Goal: Information Seeking & Learning: Learn about a topic

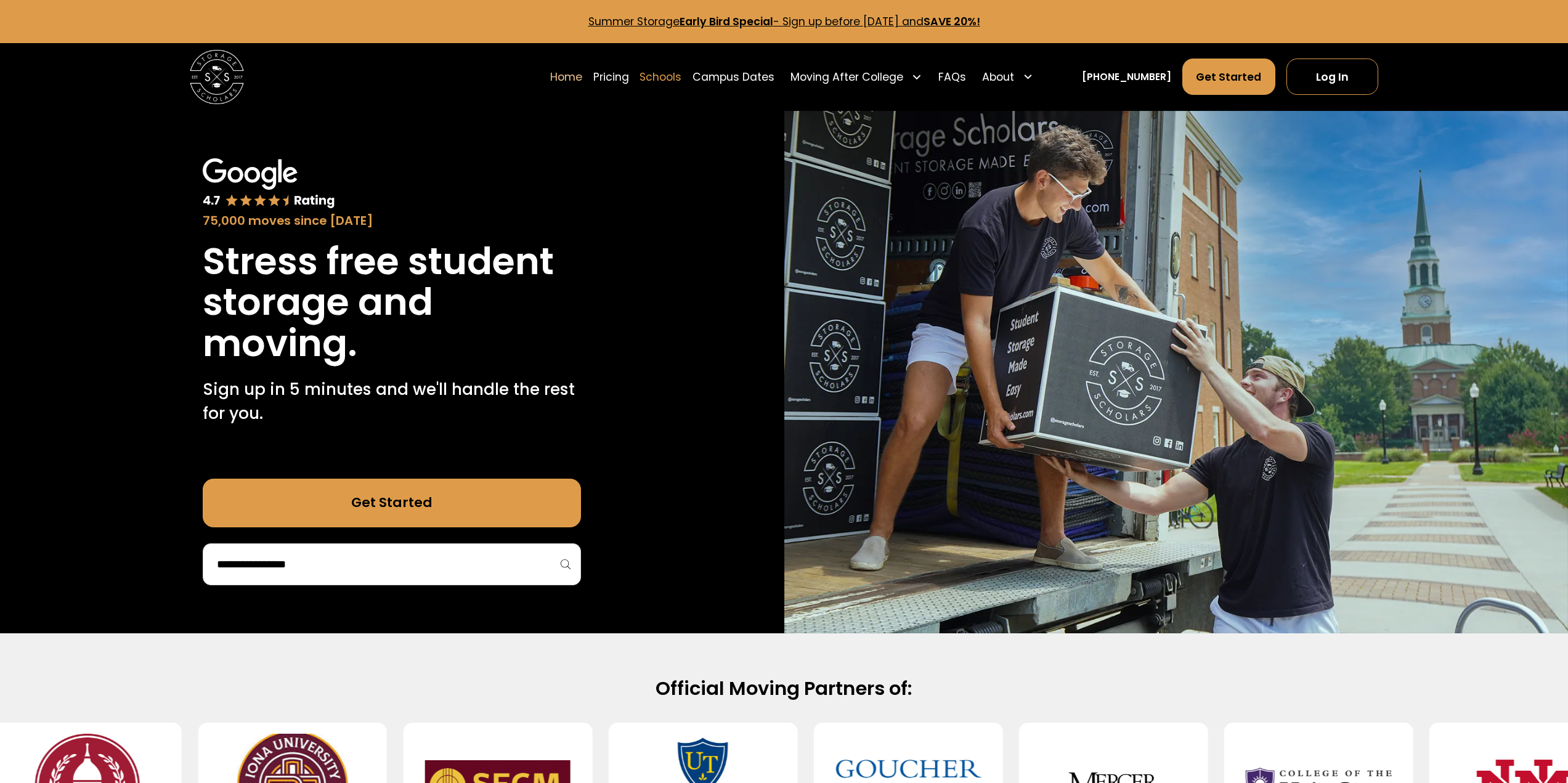
click at [680, 70] on link "Schools" at bounding box center [660, 76] width 42 height 38
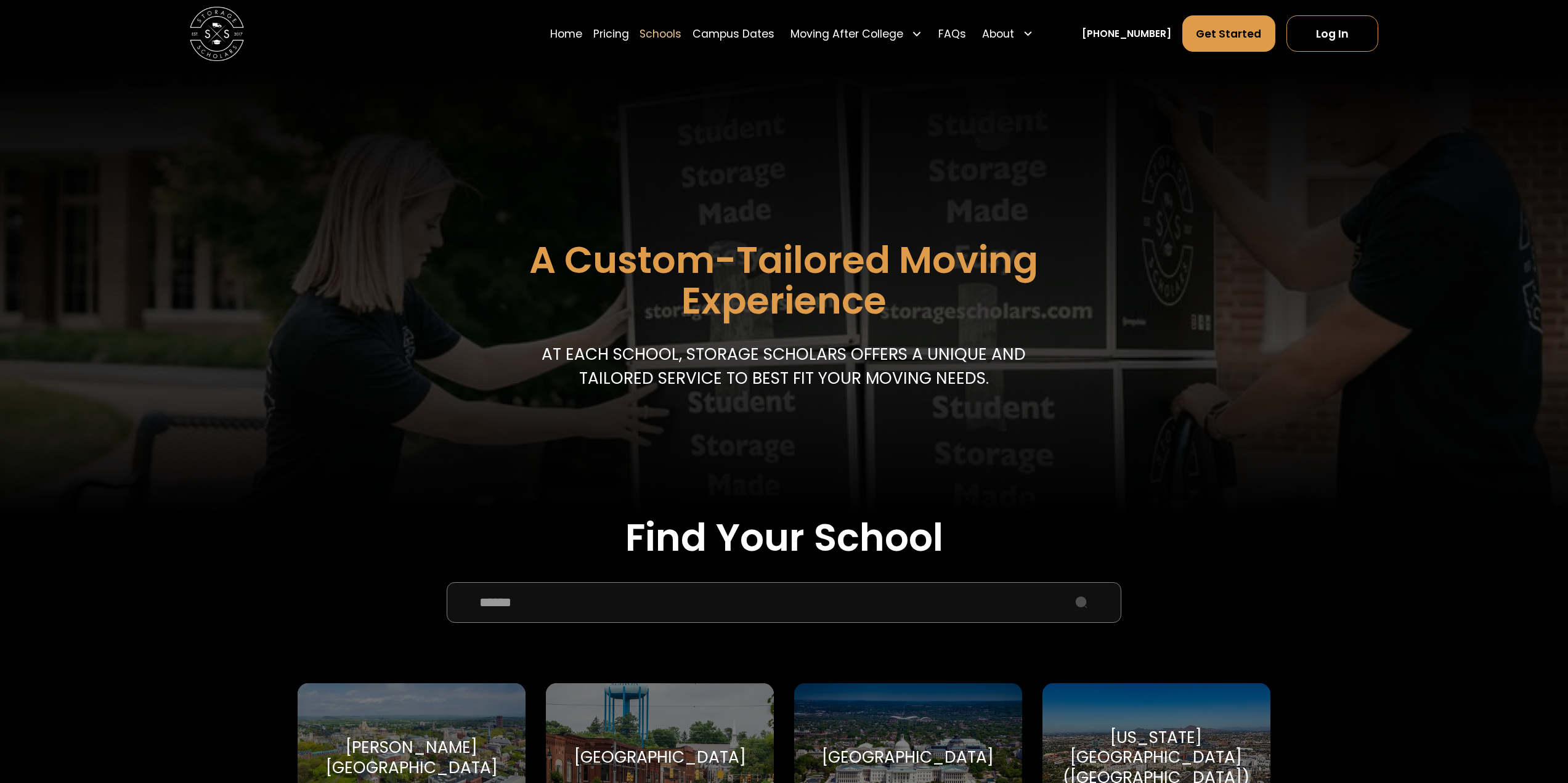
click at [569, 604] on input "School Select Form" at bounding box center [784, 603] width 675 height 40
click at [578, 622] on input "School Select Form" at bounding box center [784, 603] width 675 height 40
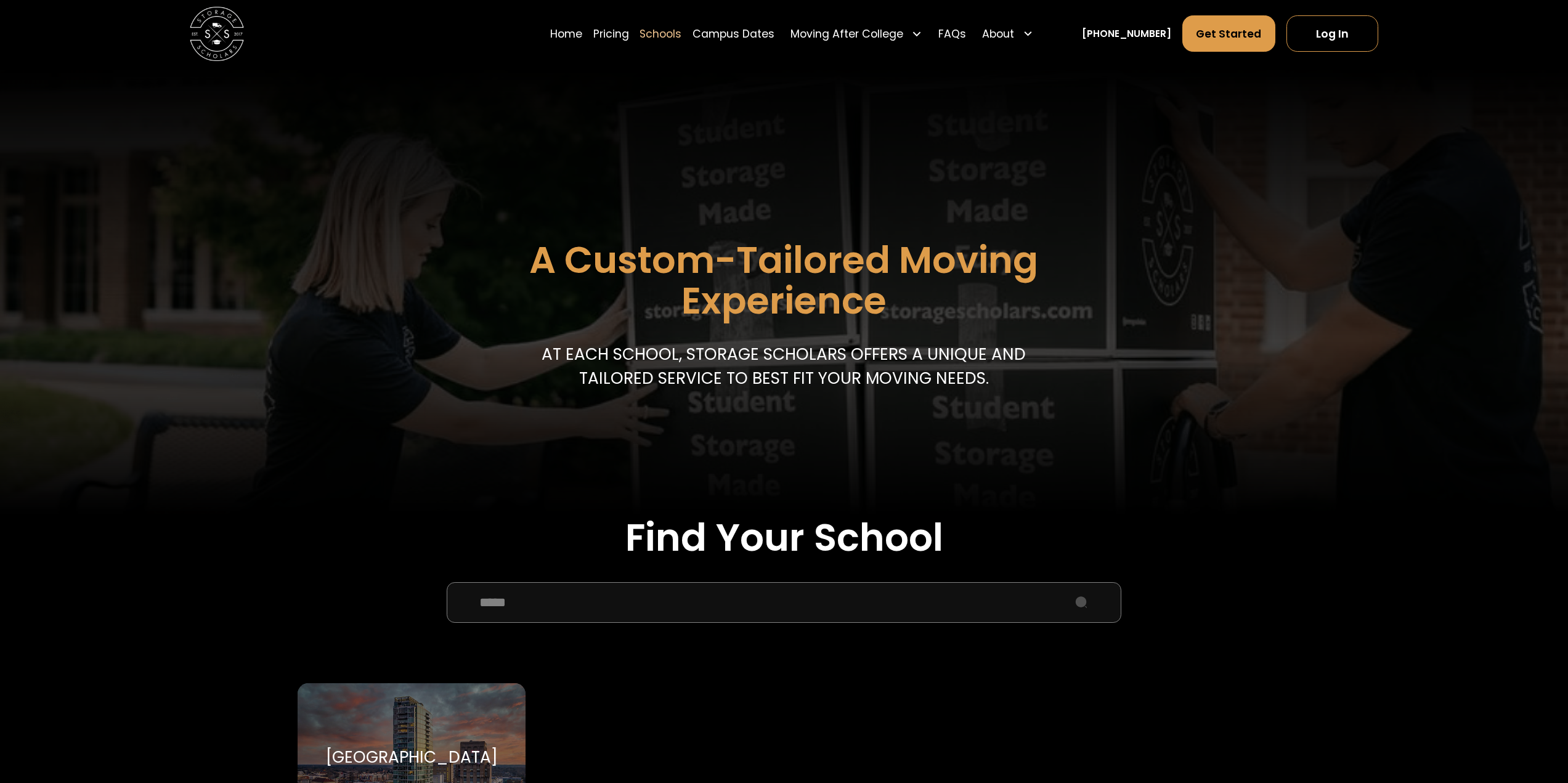
type input "****"
click at [452, 717] on div "Duke University Duke University" at bounding box center [411, 758] width 228 height 149
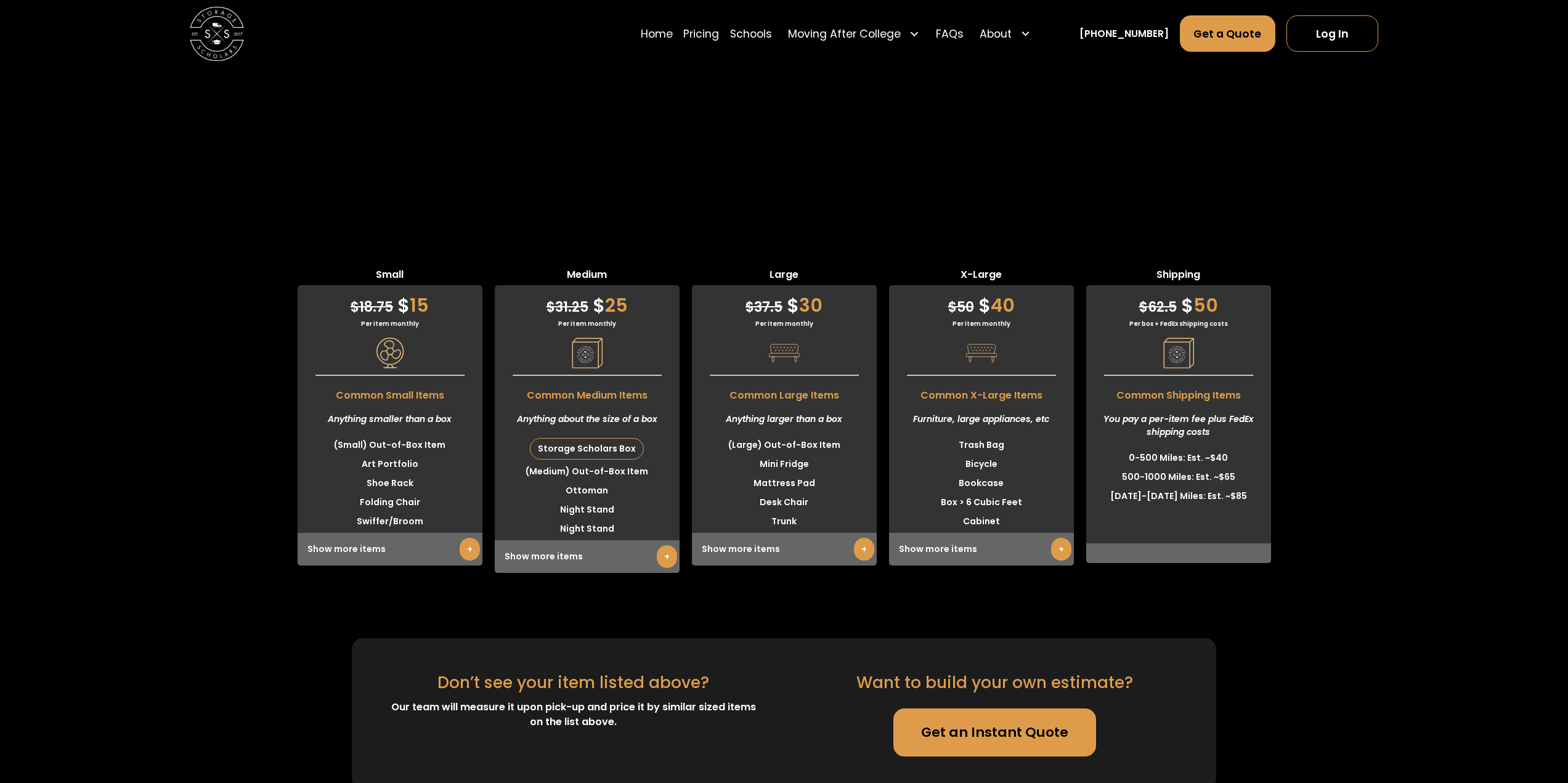
scroll to position [3328, 0]
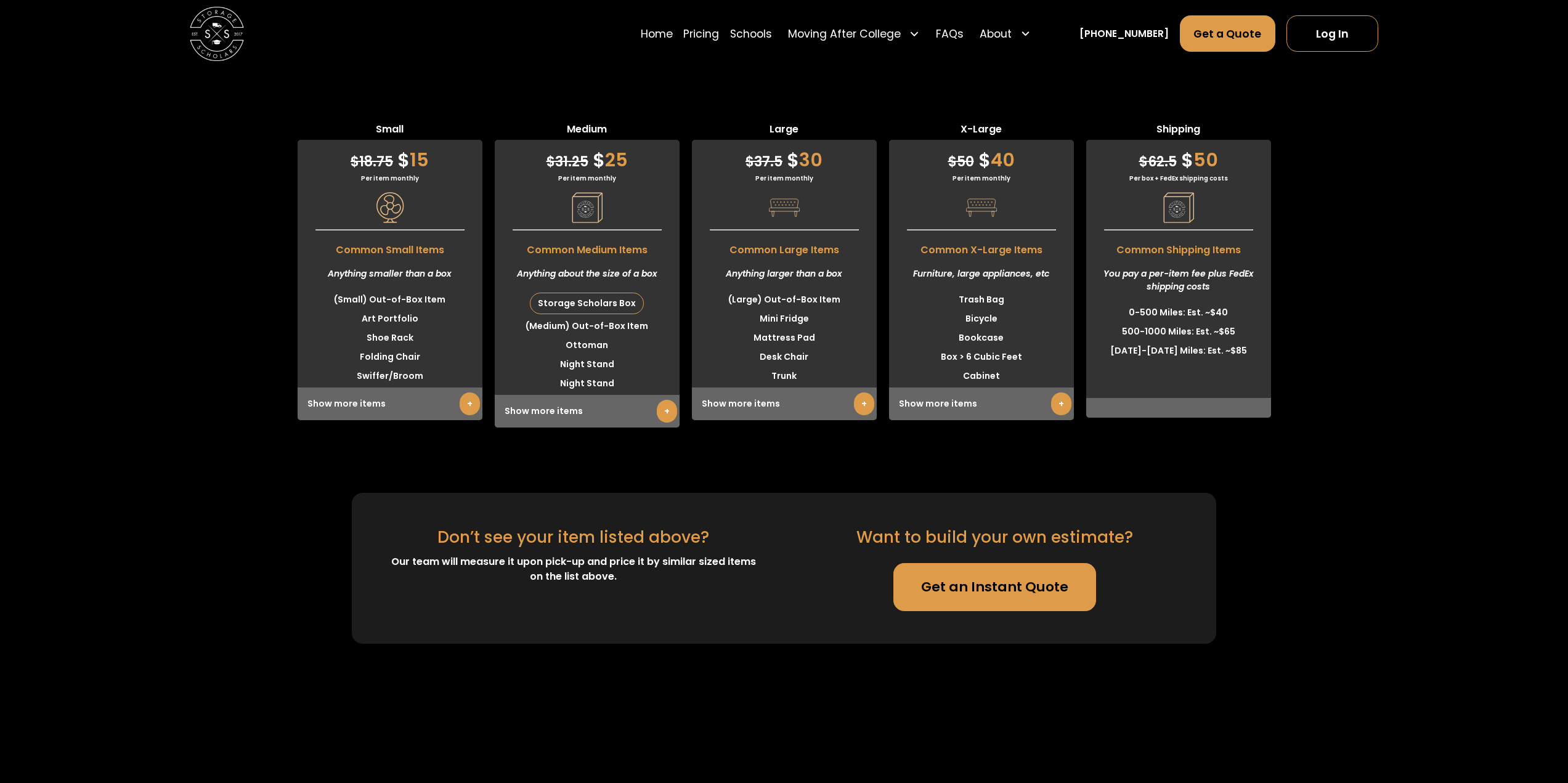
click at [470, 410] on link "+" at bounding box center [470, 404] width 20 height 23
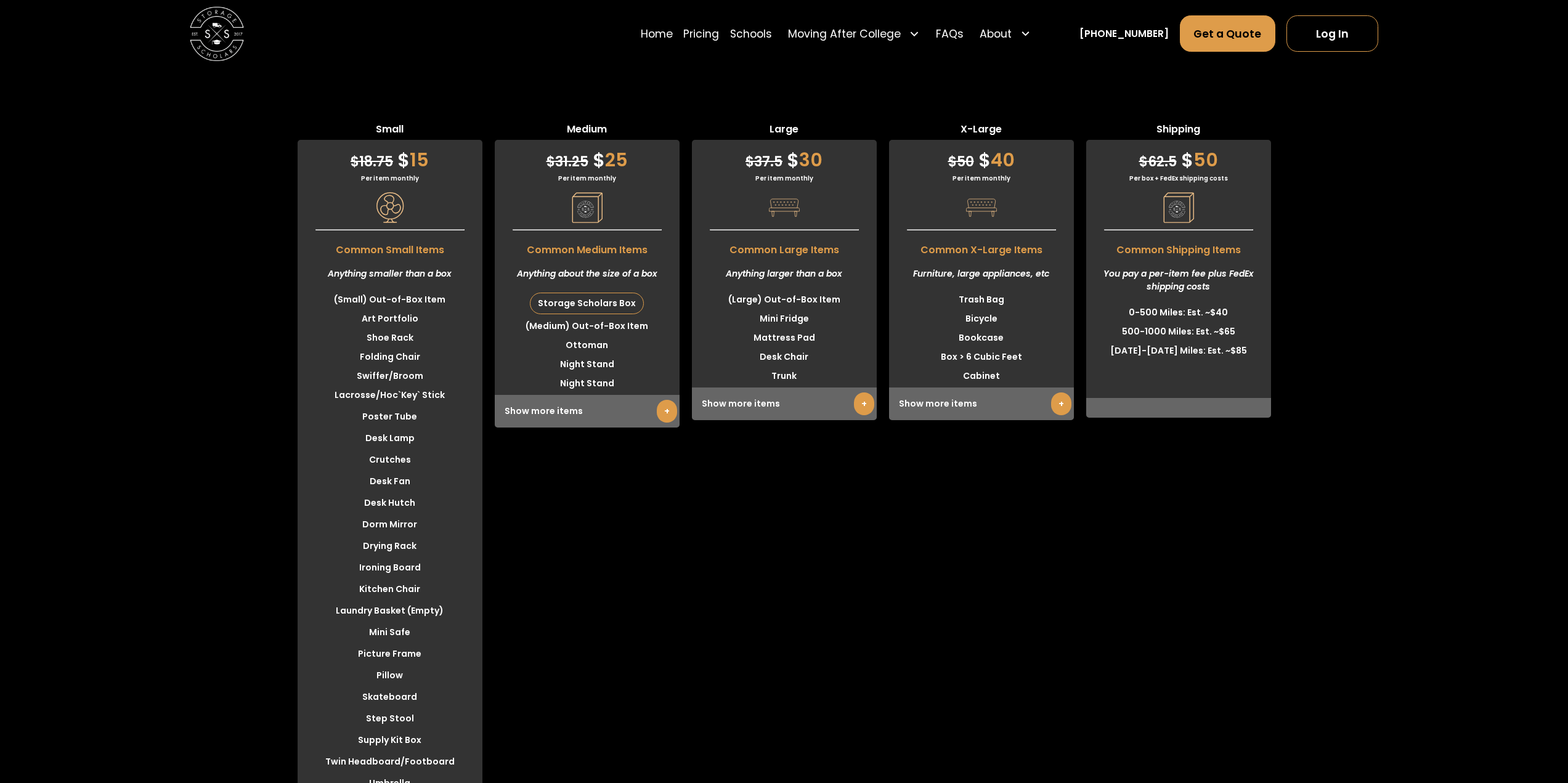
click at [666, 415] on link "+" at bounding box center [666, 411] width 20 height 23
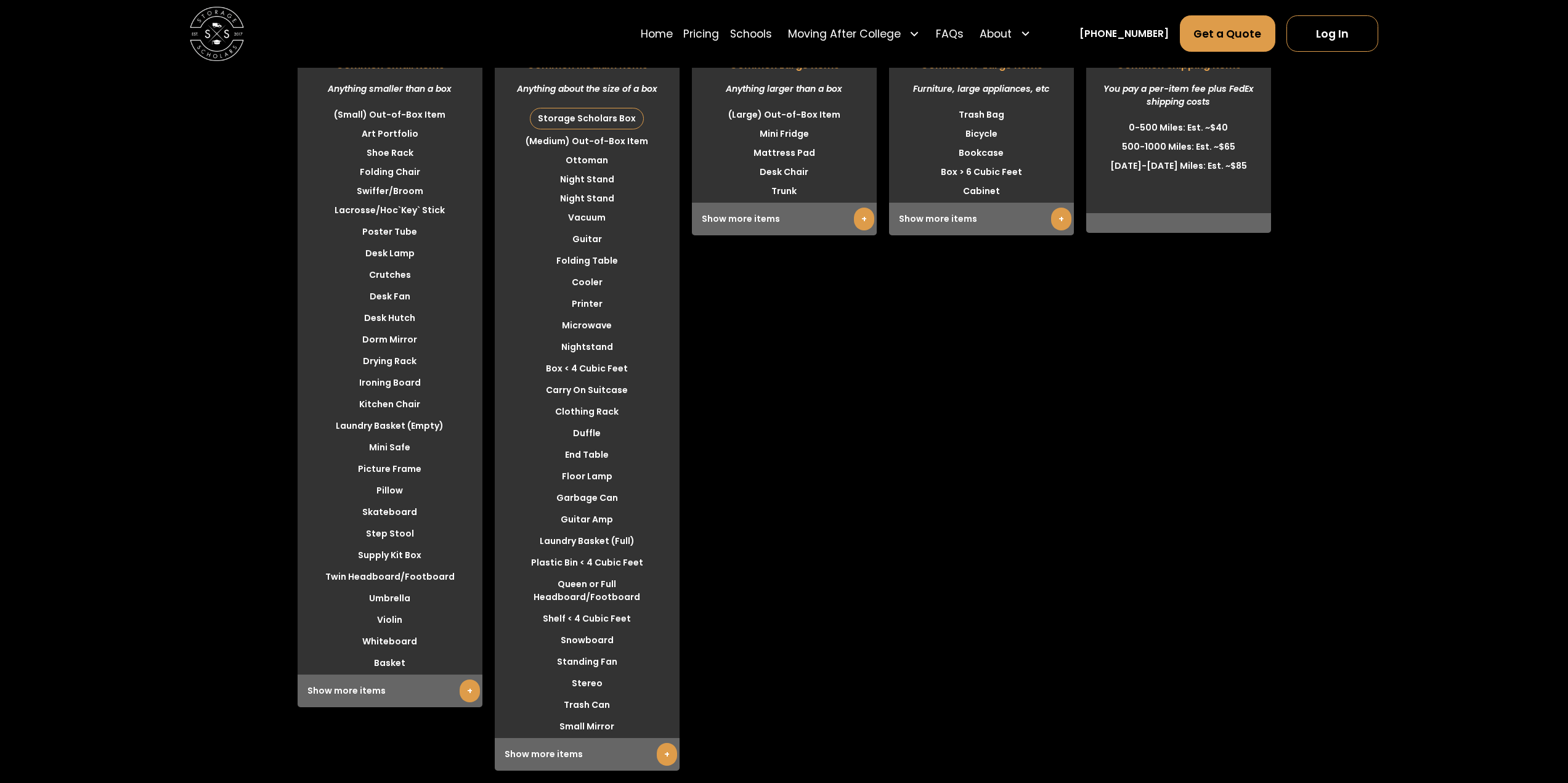
scroll to position [3451, 0]
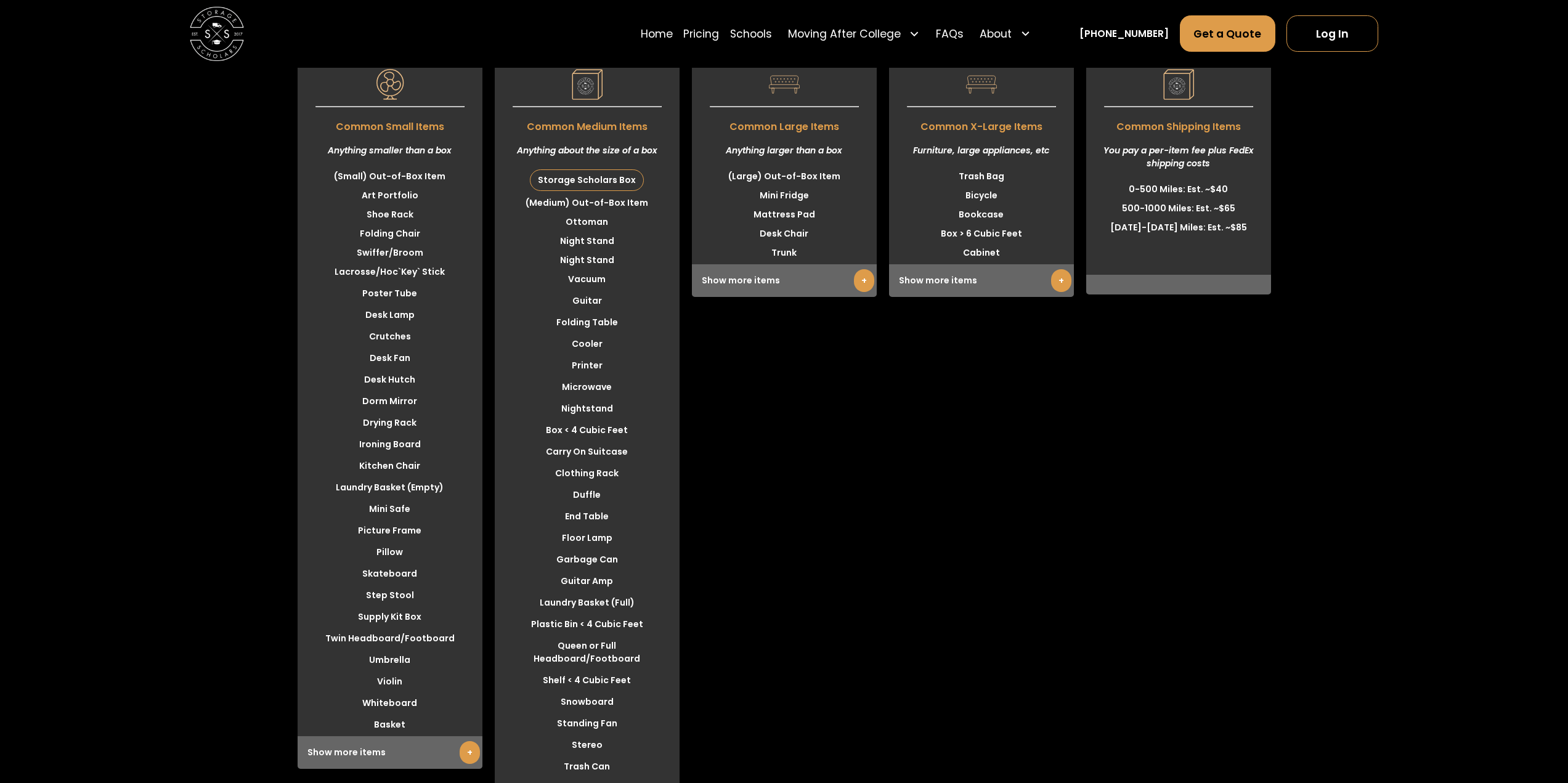
click at [462, 763] on link "+" at bounding box center [470, 752] width 20 height 23
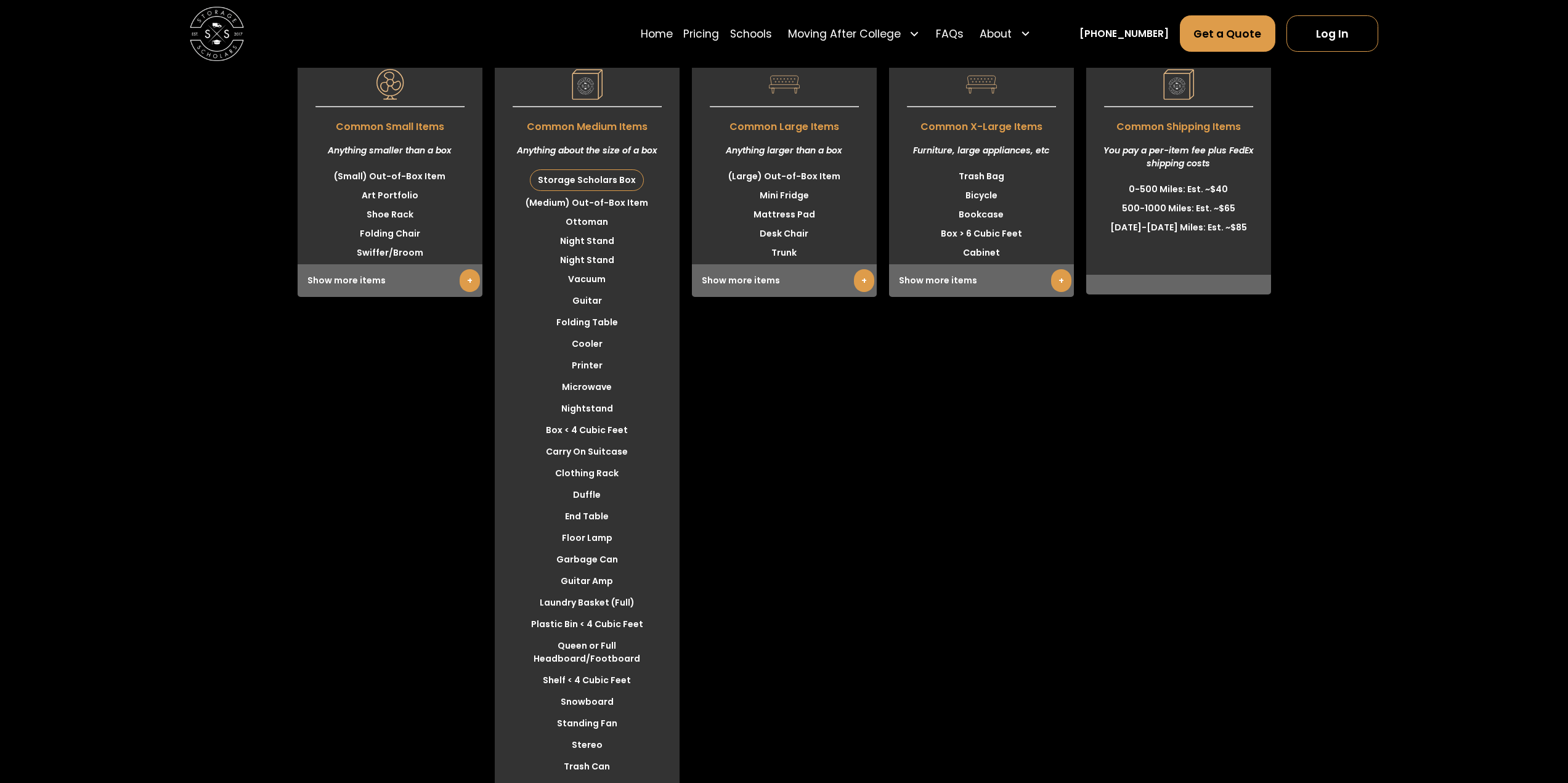
click at [463, 287] on link "+" at bounding box center [470, 281] width 20 height 23
